Goal: Information Seeking & Learning: Compare options

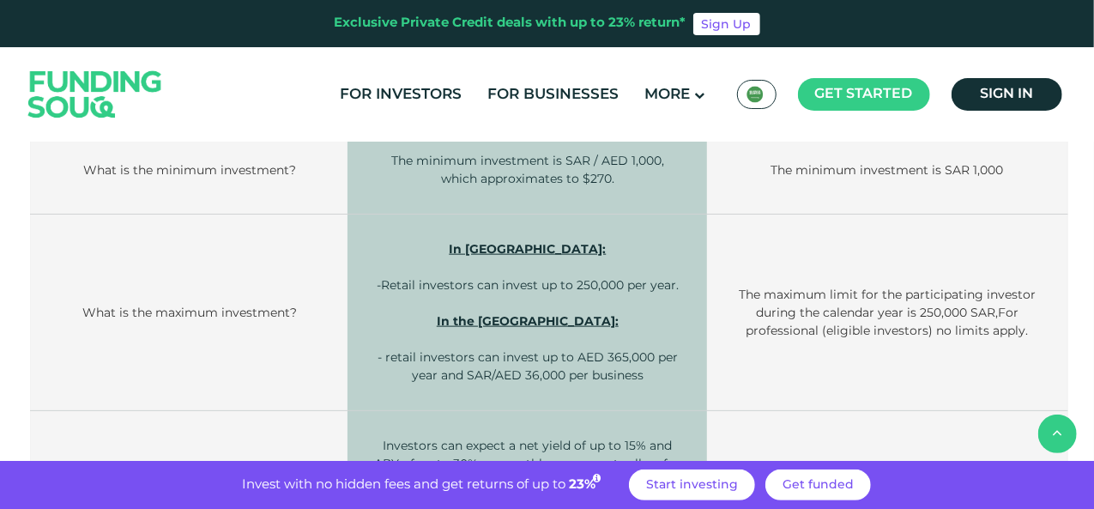
scroll to position [772, 0]
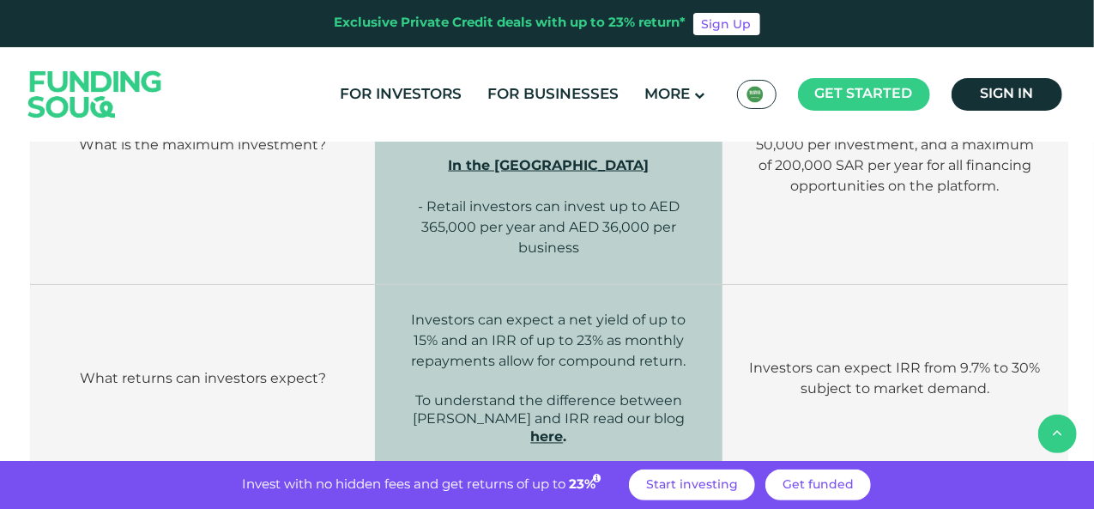
scroll to position [1372, 0]
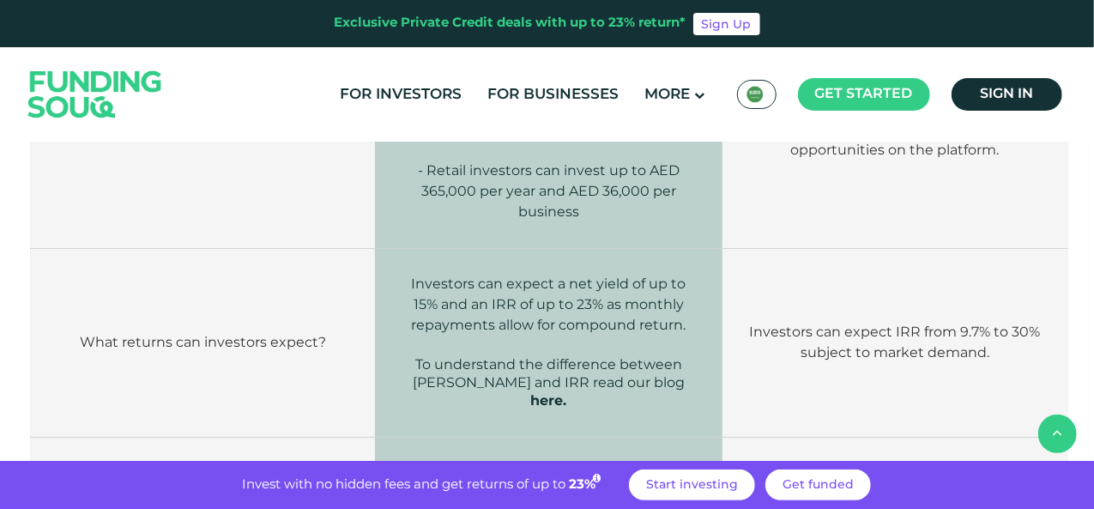
click at [563, 393] on link "here" at bounding box center [546, 401] width 33 height 16
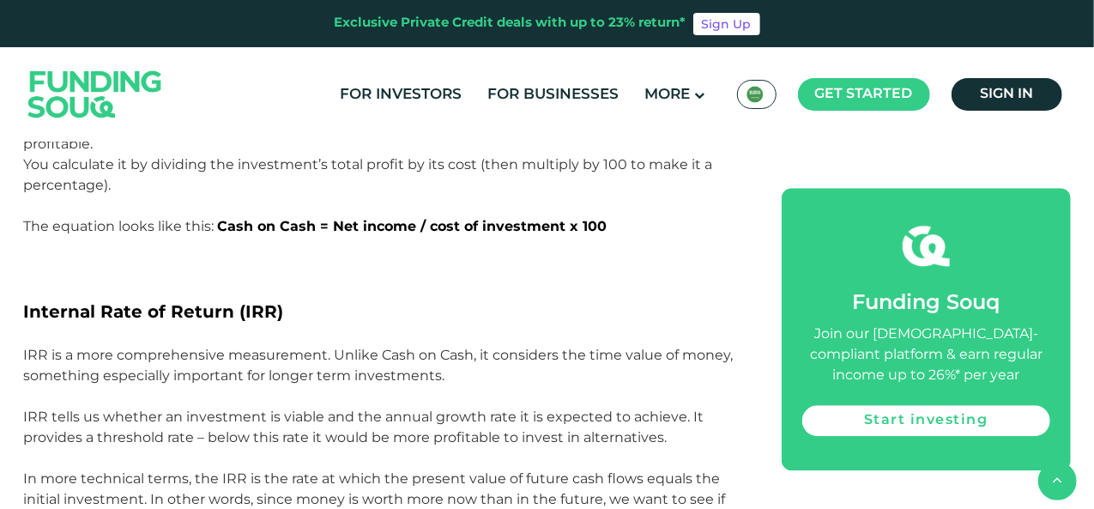
scroll to position [2402, 0]
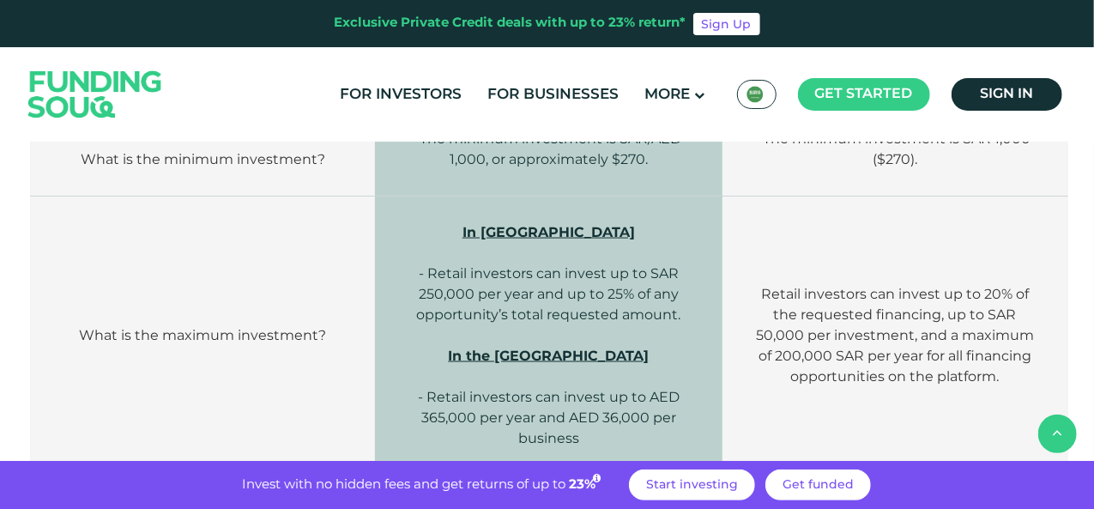
scroll to position [1110, 0]
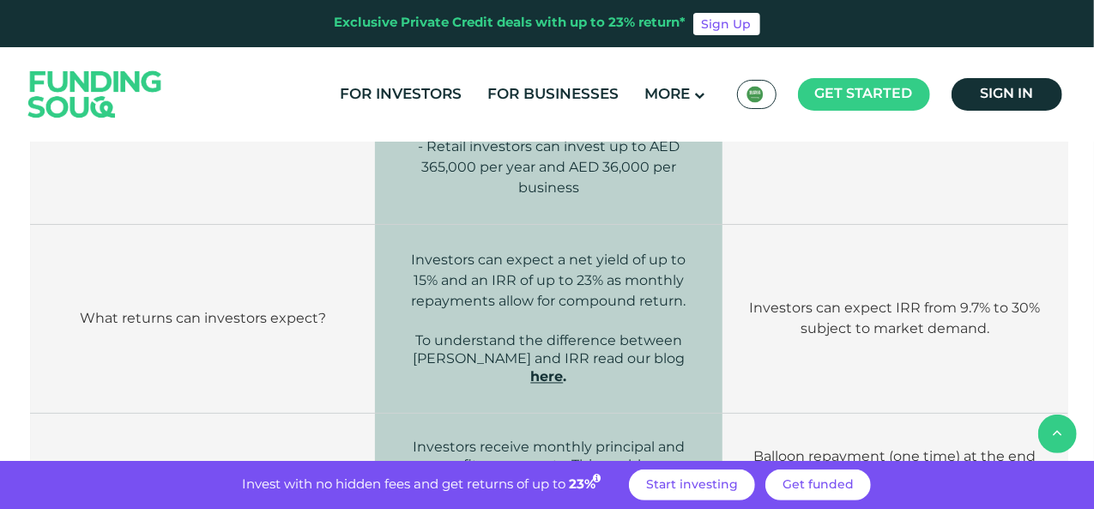
scroll to position [1393, 0]
